Goal: Task Accomplishment & Management: Use online tool/utility

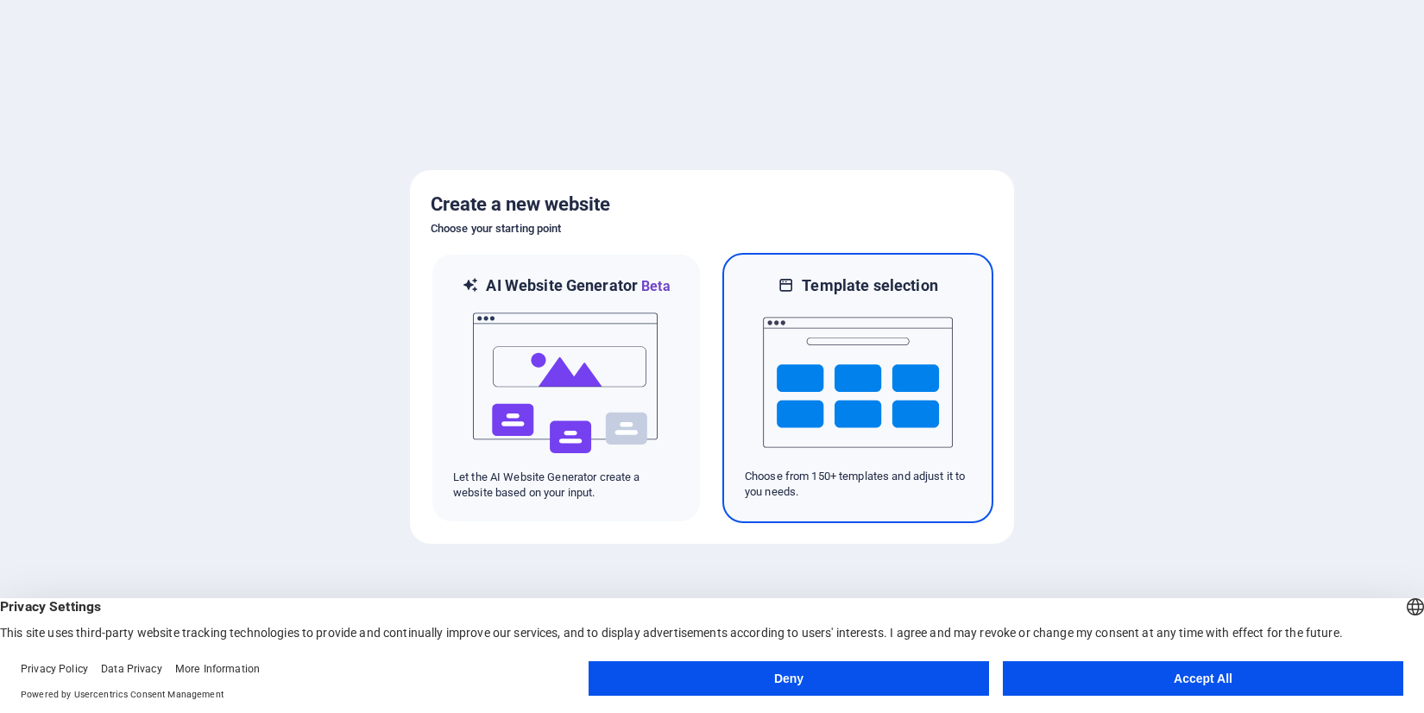
click at [759, 414] on div at bounding box center [858, 382] width 226 height 173
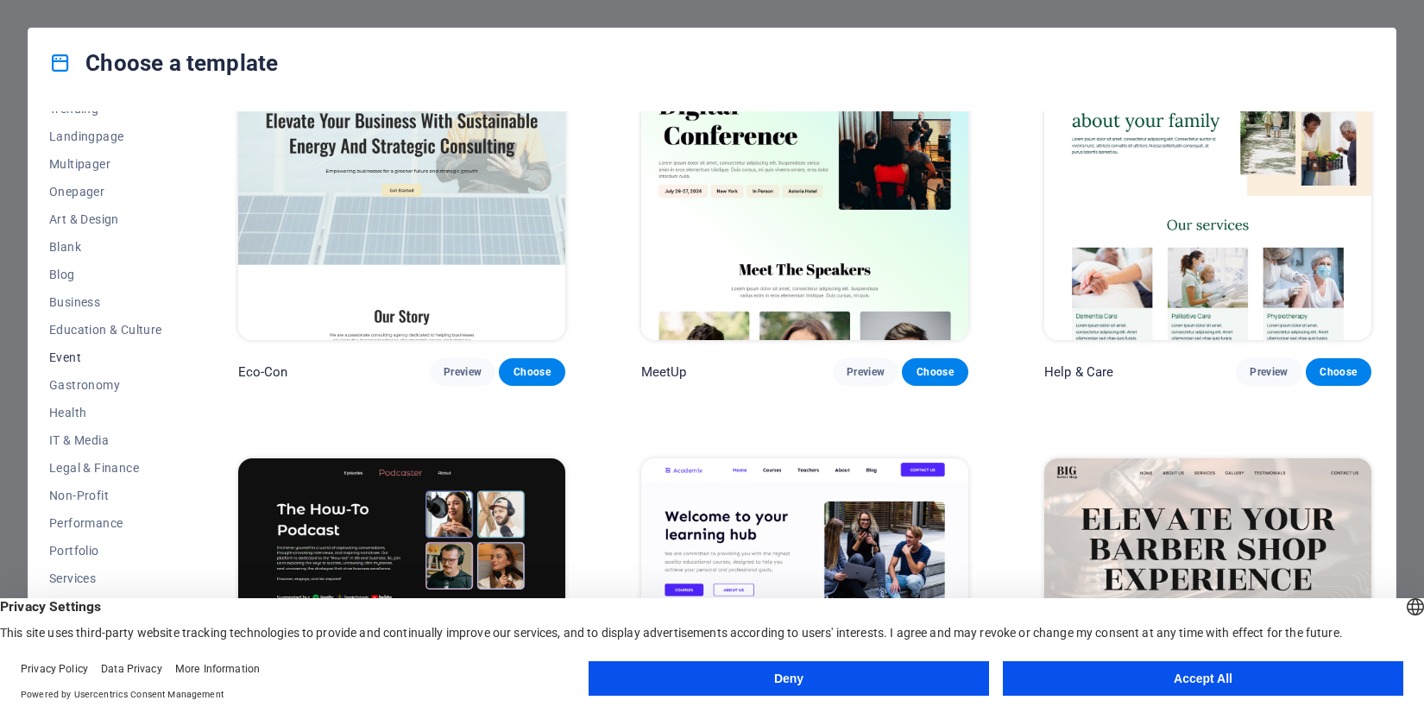
scroll to position [155, 0]
click at [114, 388] on span "IT & Media" at bounding box center [105, 384] width 113 height 14
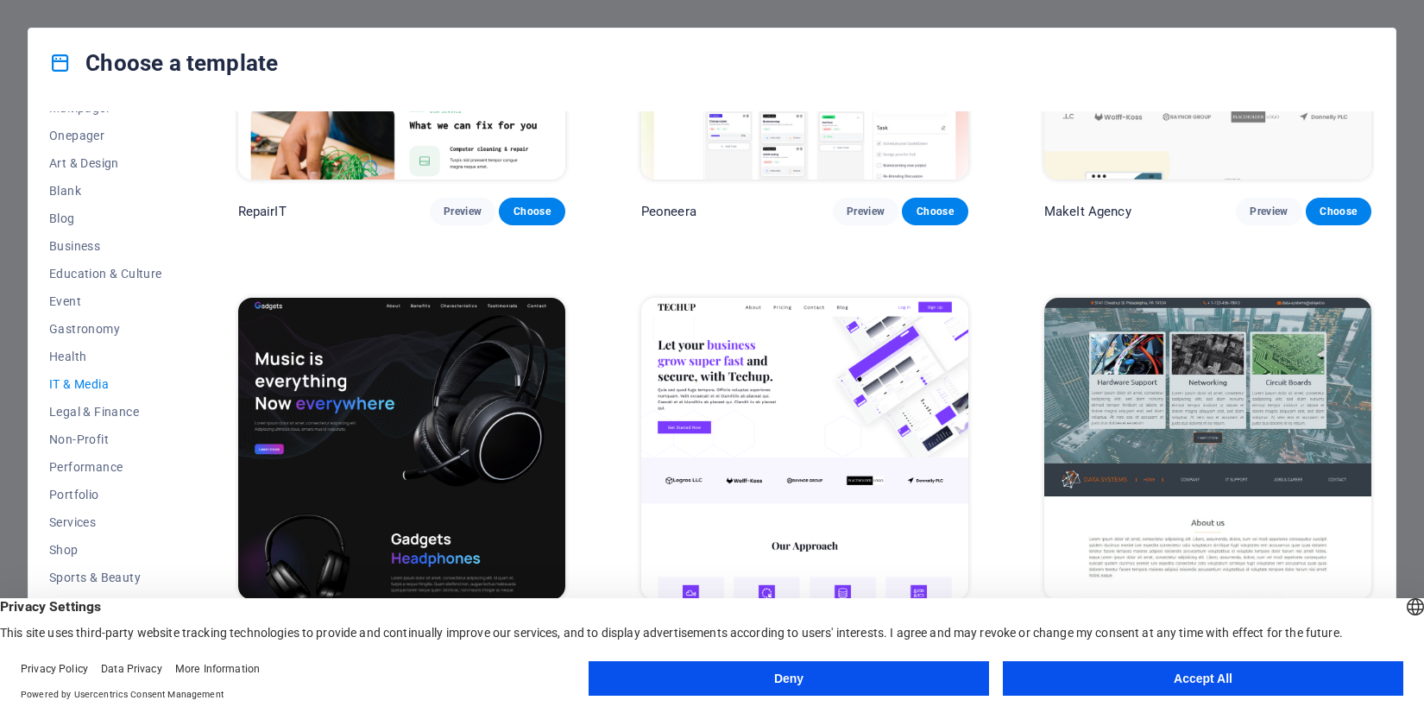
scroll to position [117, 0]
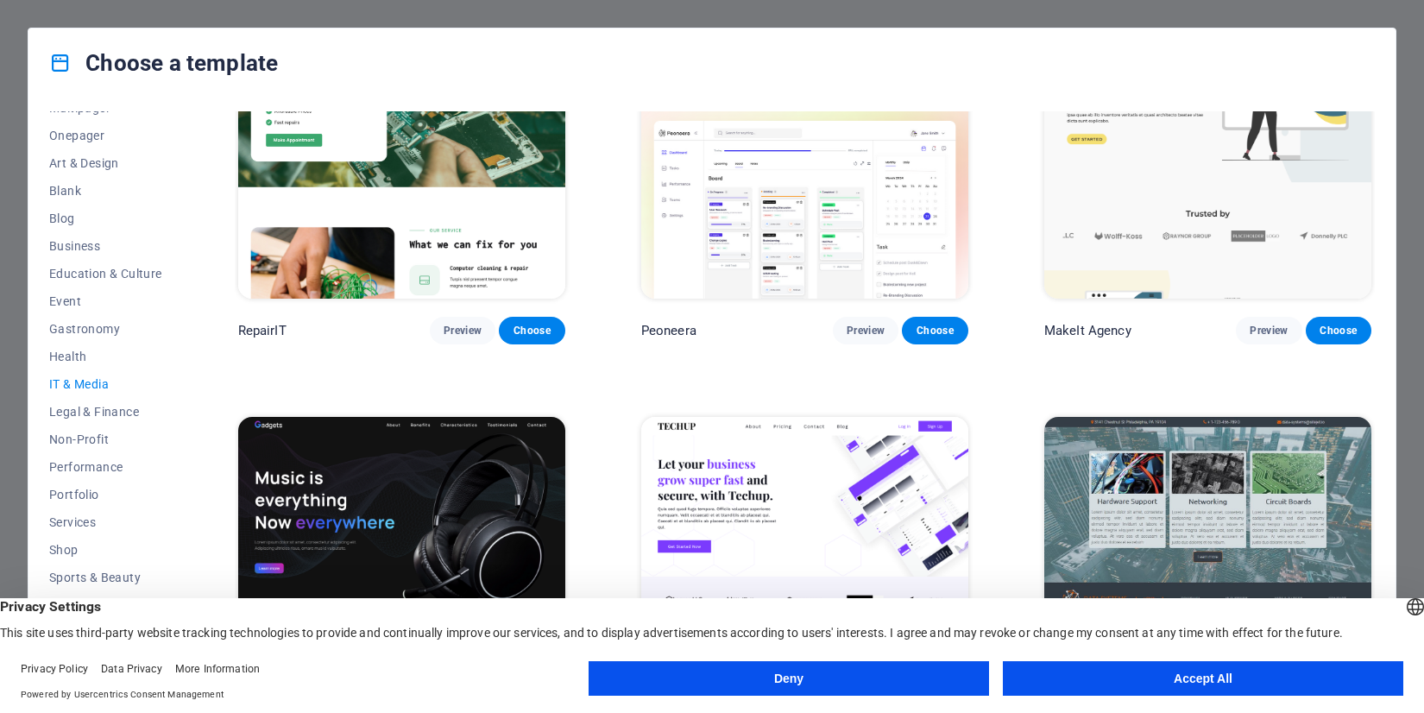
click at [448, 465] on img at bounding box center [401, 567] width 327 height 301
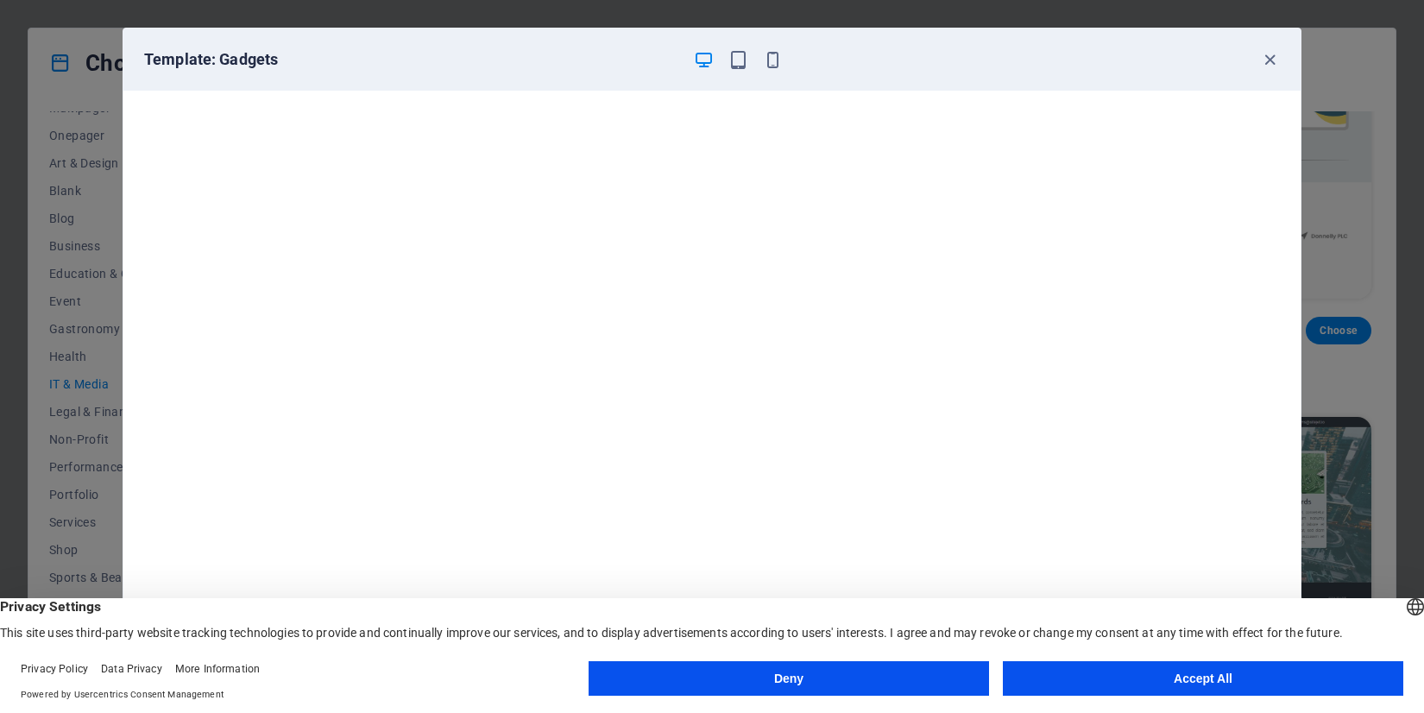
click at [1167, 668] on button "Accept All" at bounding box center [1203, 678] width 400 height 35
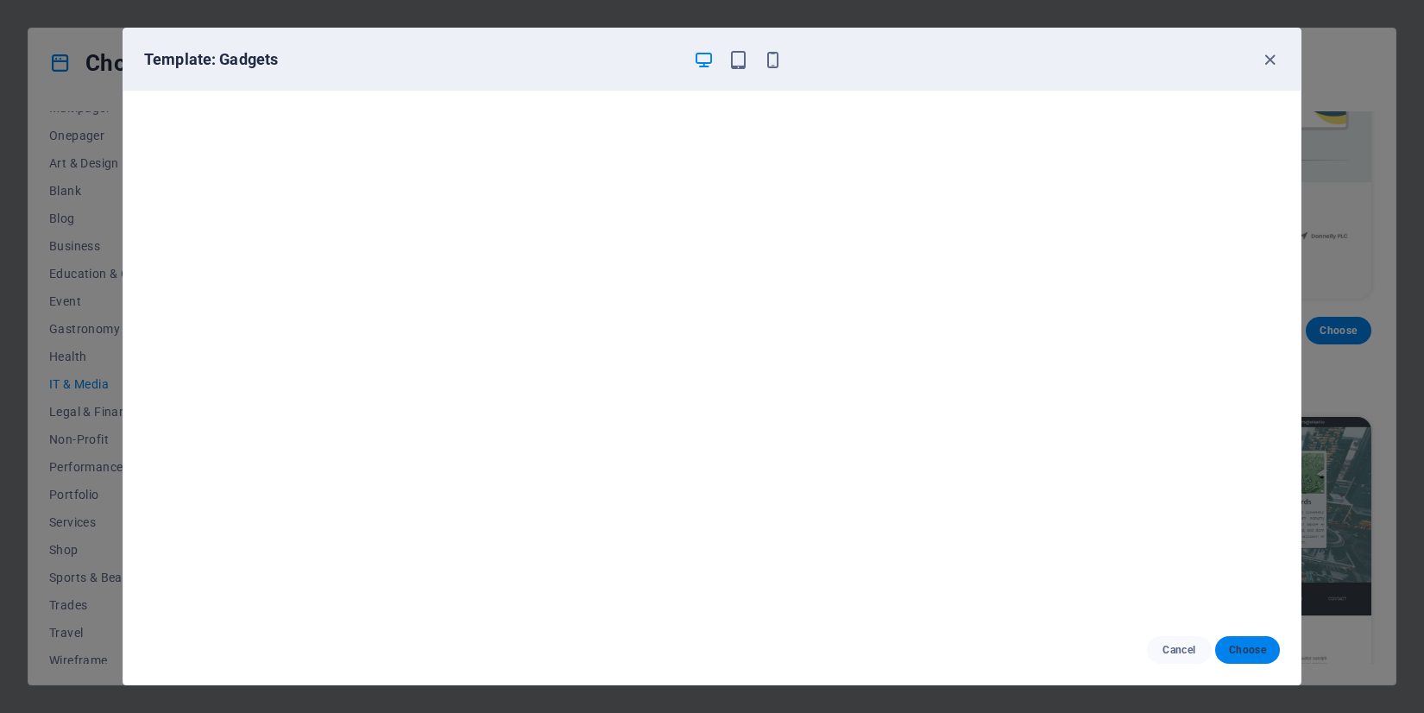
click at [1240, 647] on span "Choose" at bounding box center [1247, 650] width 37 height 14
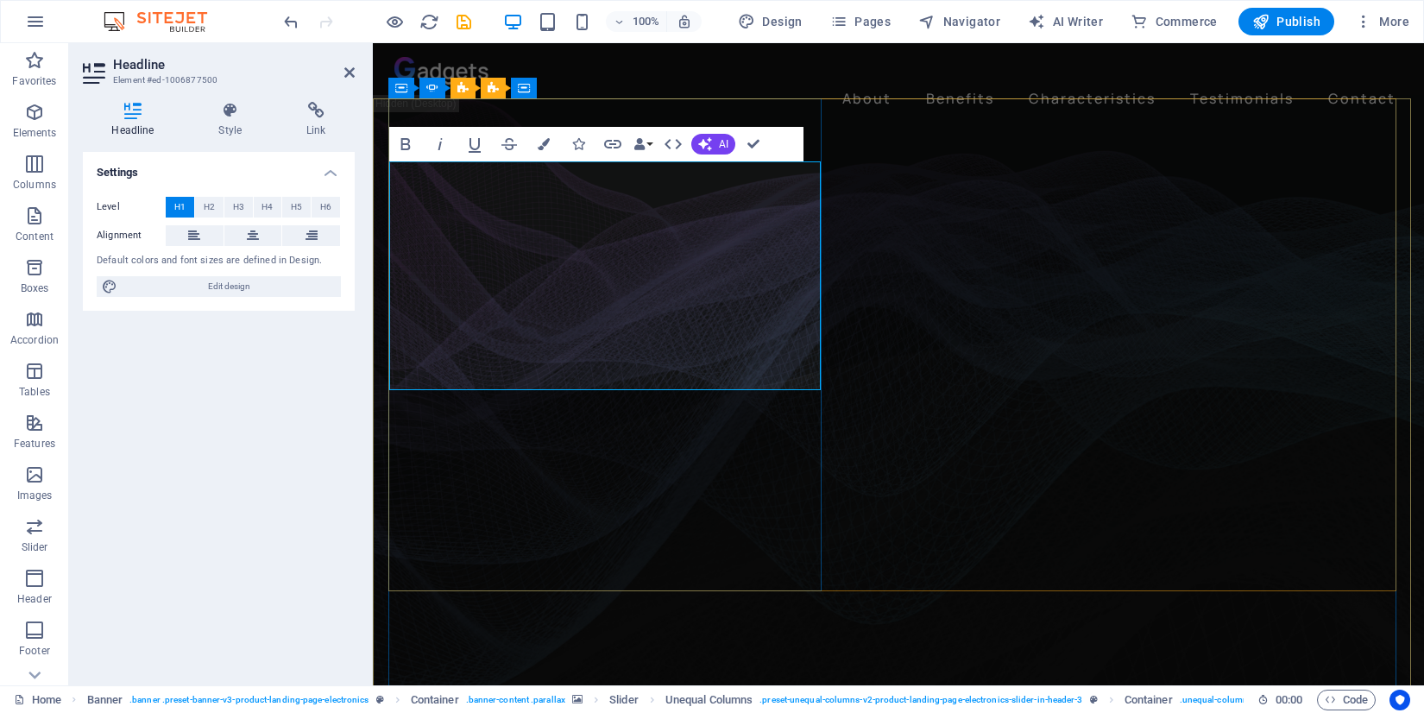
drag, startPoint x: 743, startPoint y: 192, endPoint x: 353, endPoint y: 204, distance: 390.2
drag, startPoint x: 777, startPoint y: 365, endPoint x: 392, endPoint y: 266, distance: 398.3
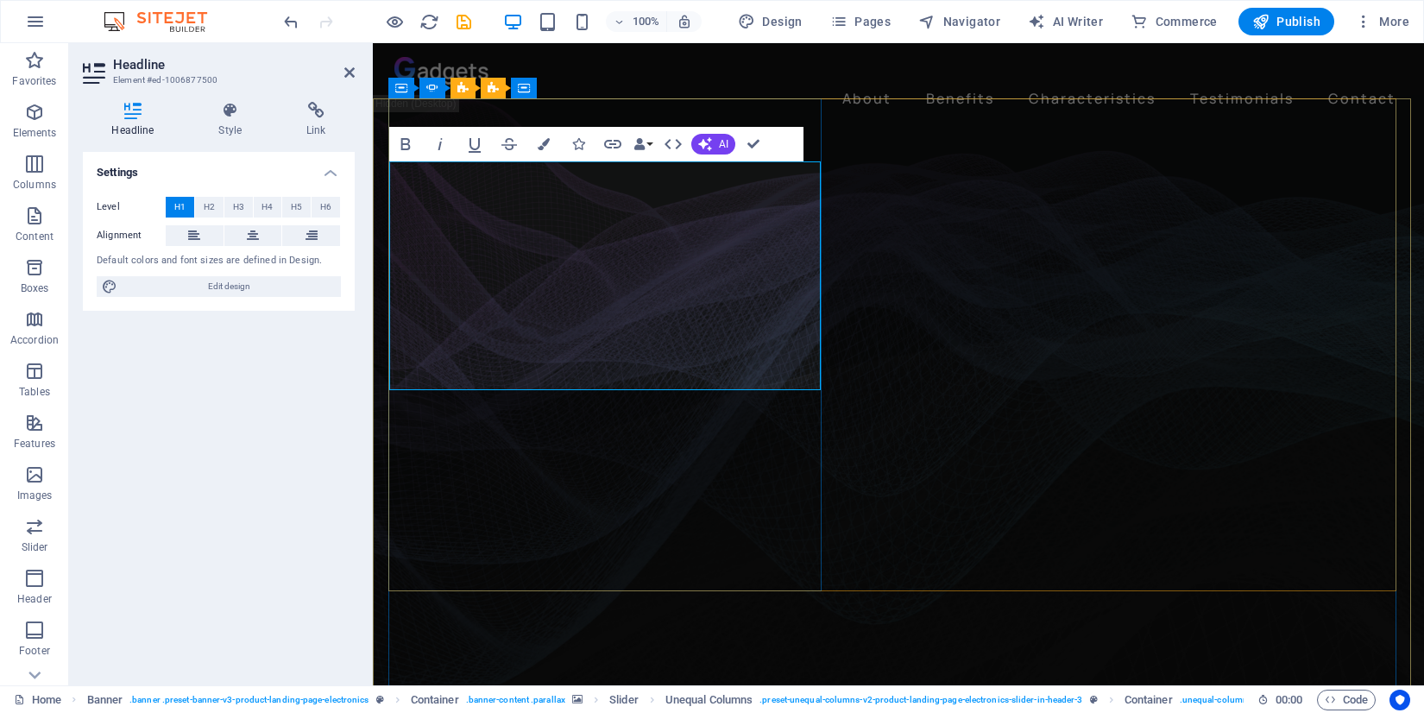
click at [217, 204] on button "H2" at bounding box center [209, 207] width 28 height 21
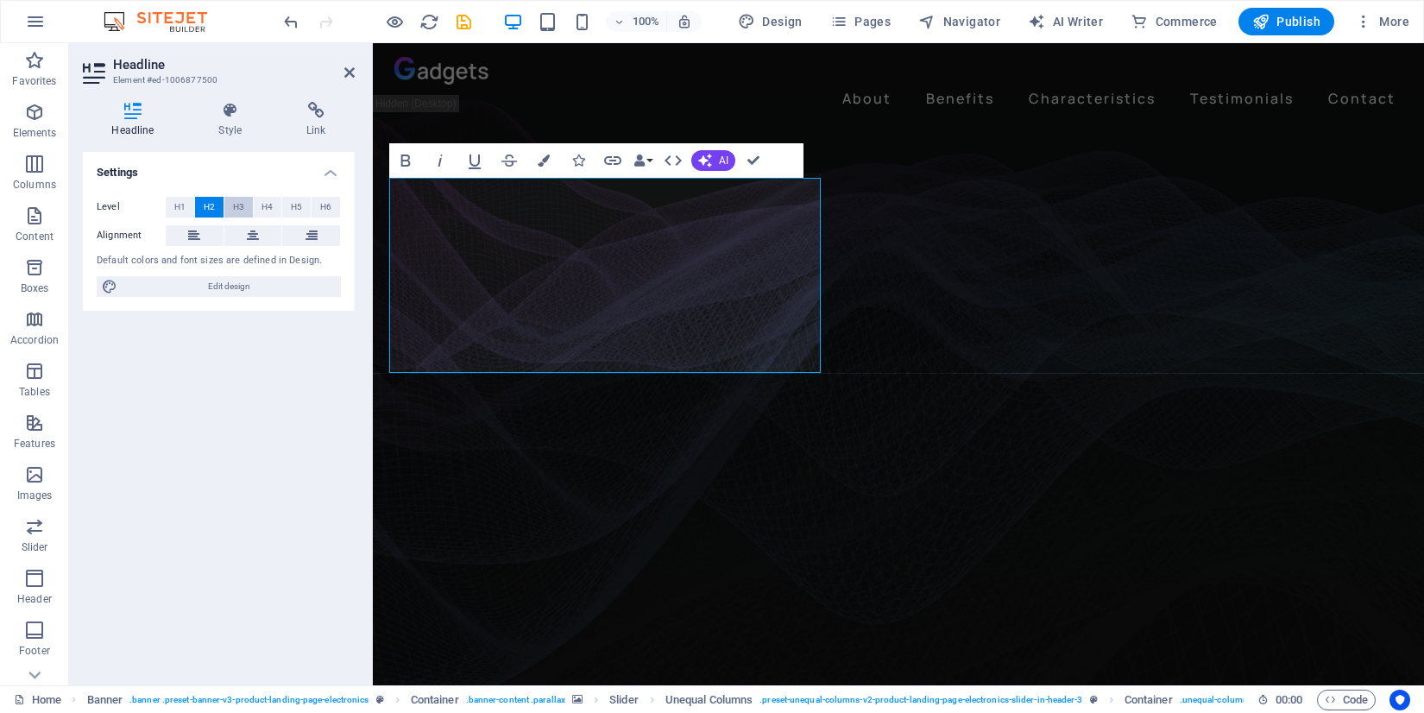
click at [242, 207] on span "H3" at bounding box center [238, 207] width 11 height 21
